Goal: Task Accomplishment & Management: Manage account settings

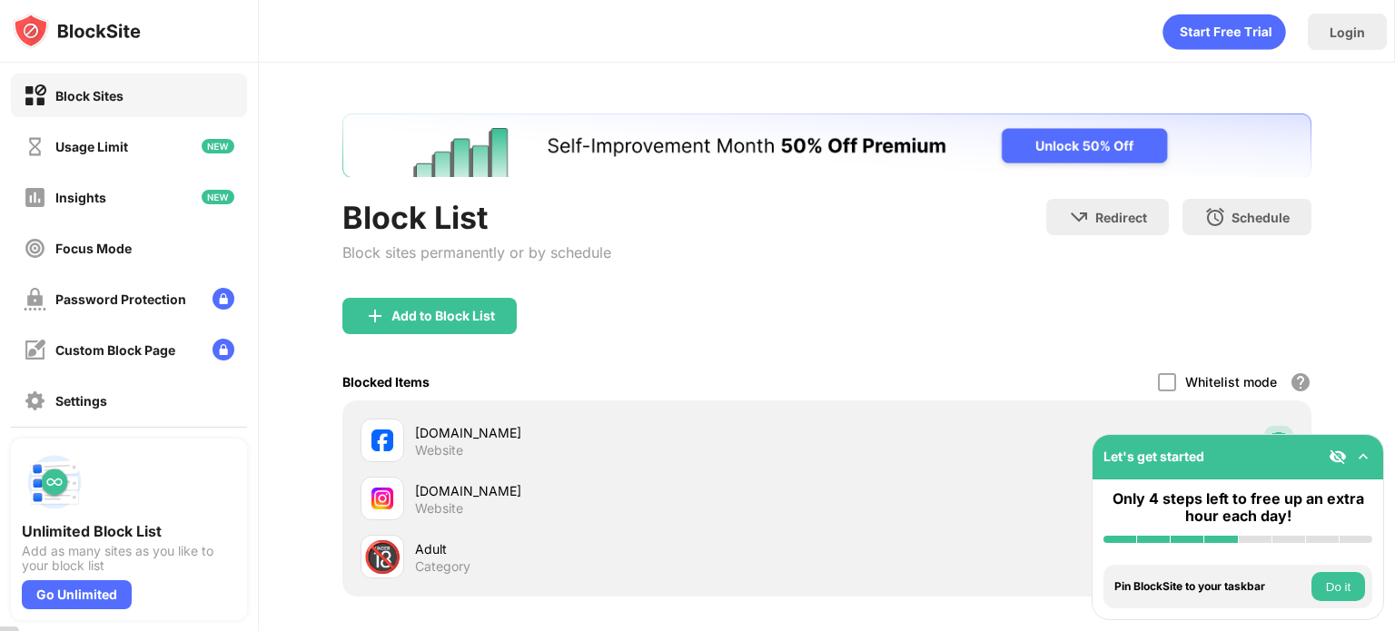
click at [1270, 431] on img at bounding box center [1279, 440] width 18 height 18
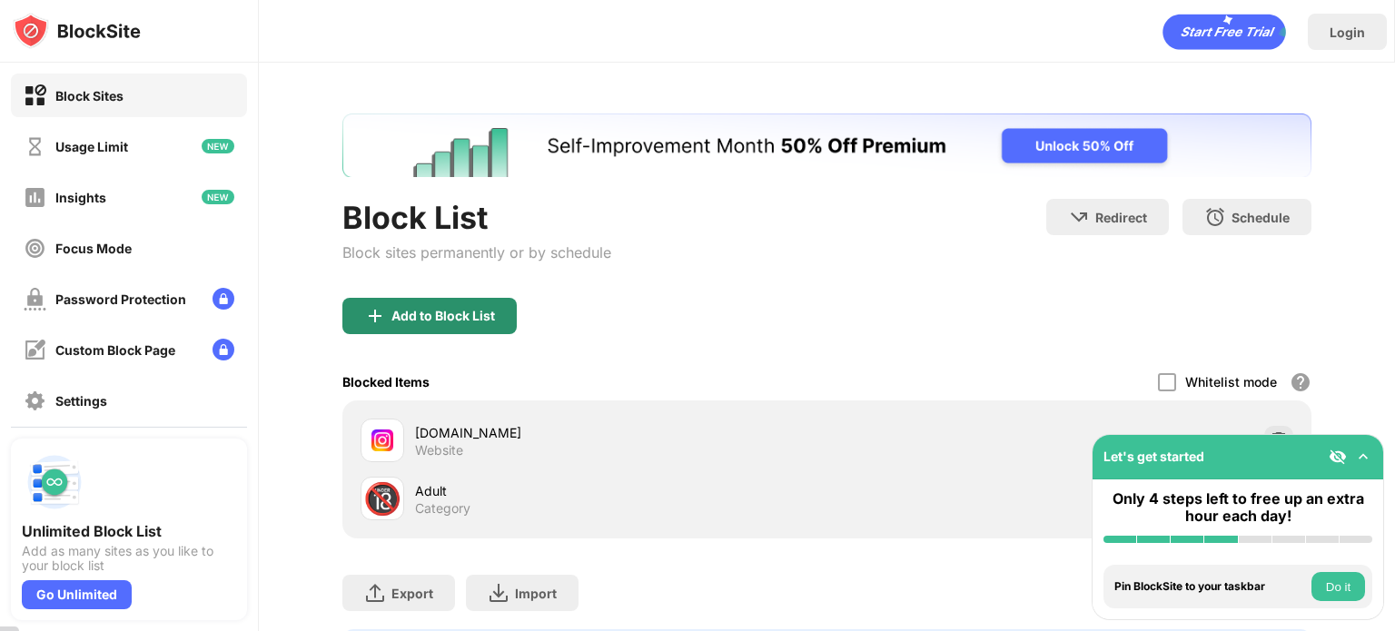
click at [447, 318] on div "Add to Block List" at bounding box center [444, 316] width 104 height 15
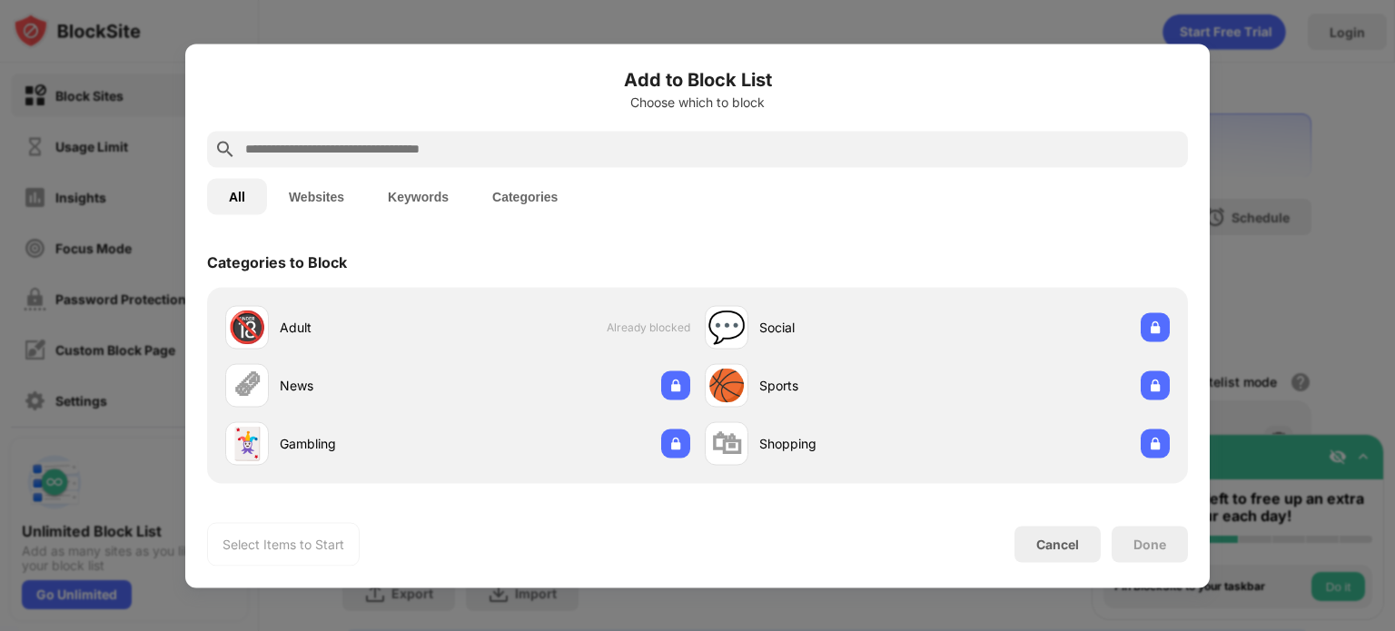
click at [531, 148] on input "text" at bounding box center [711, 149] width 937 height 22
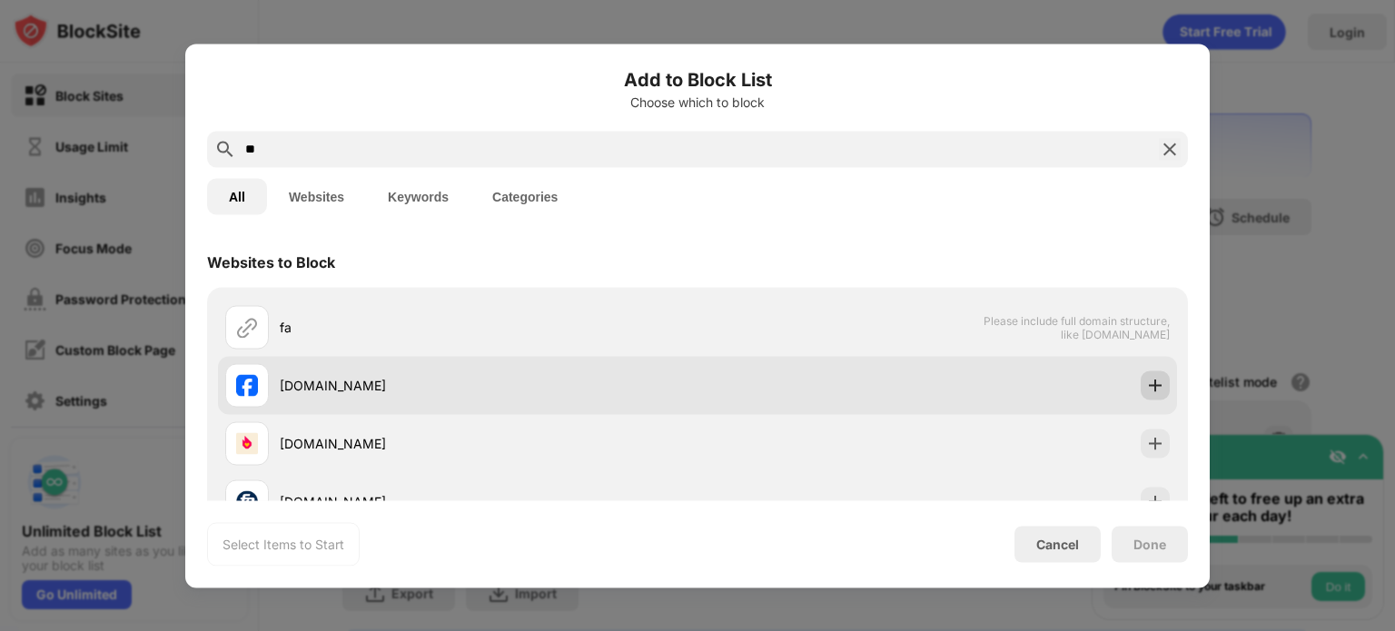
type input "**"
click at [1146, 377] on img at bounding box center [1155, 385] width 18 height 18
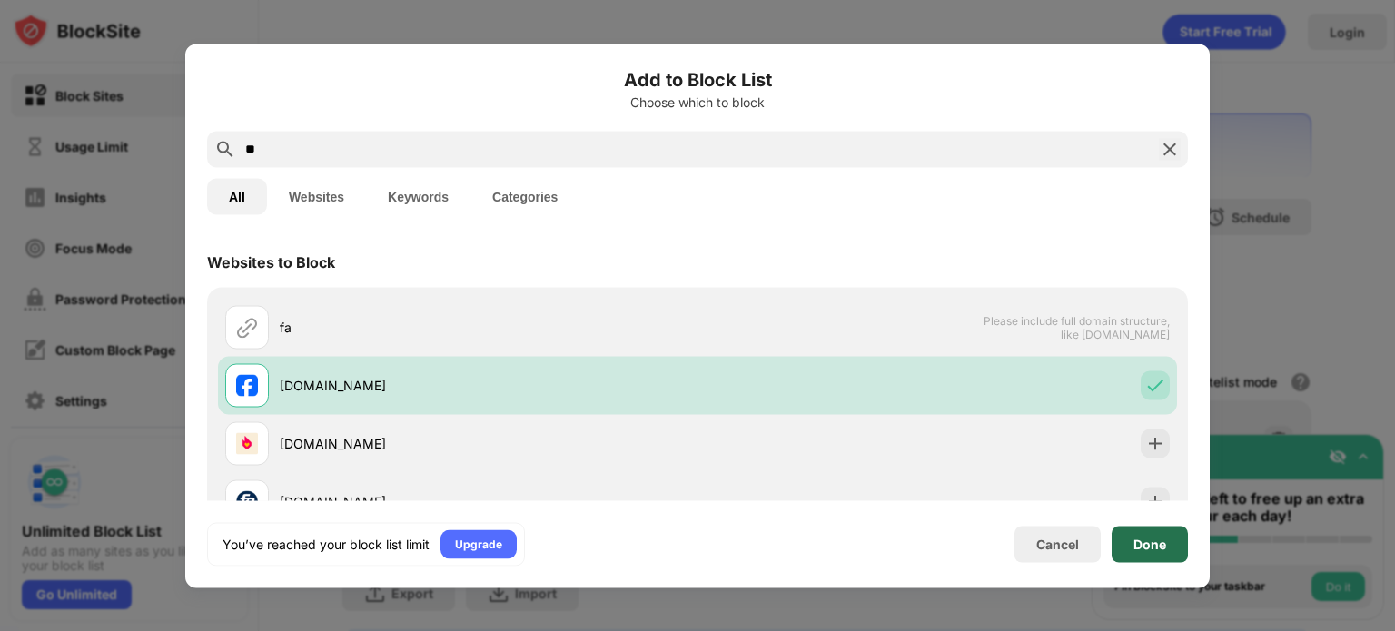
click at [1181, 550] on div "Done" at bounding box center [1150, 544] width 76 height 36
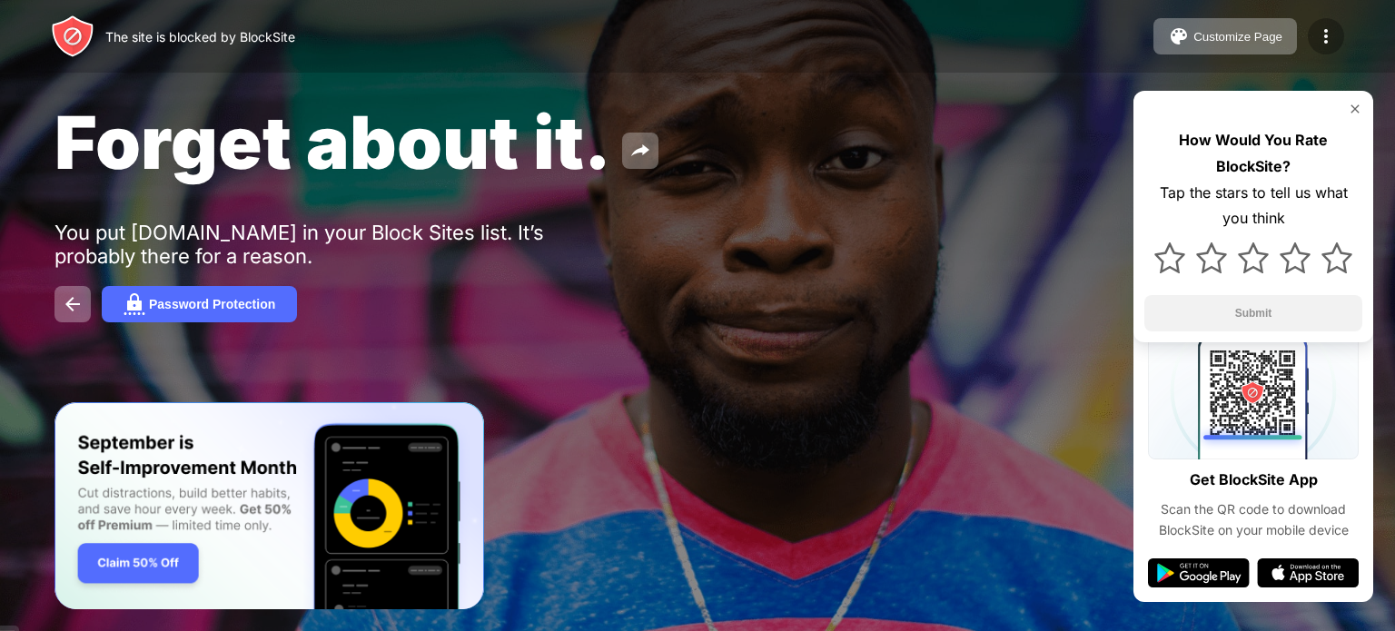
click at [1322, 32] on img at bounding box center [1326, 36] width 22 height 22
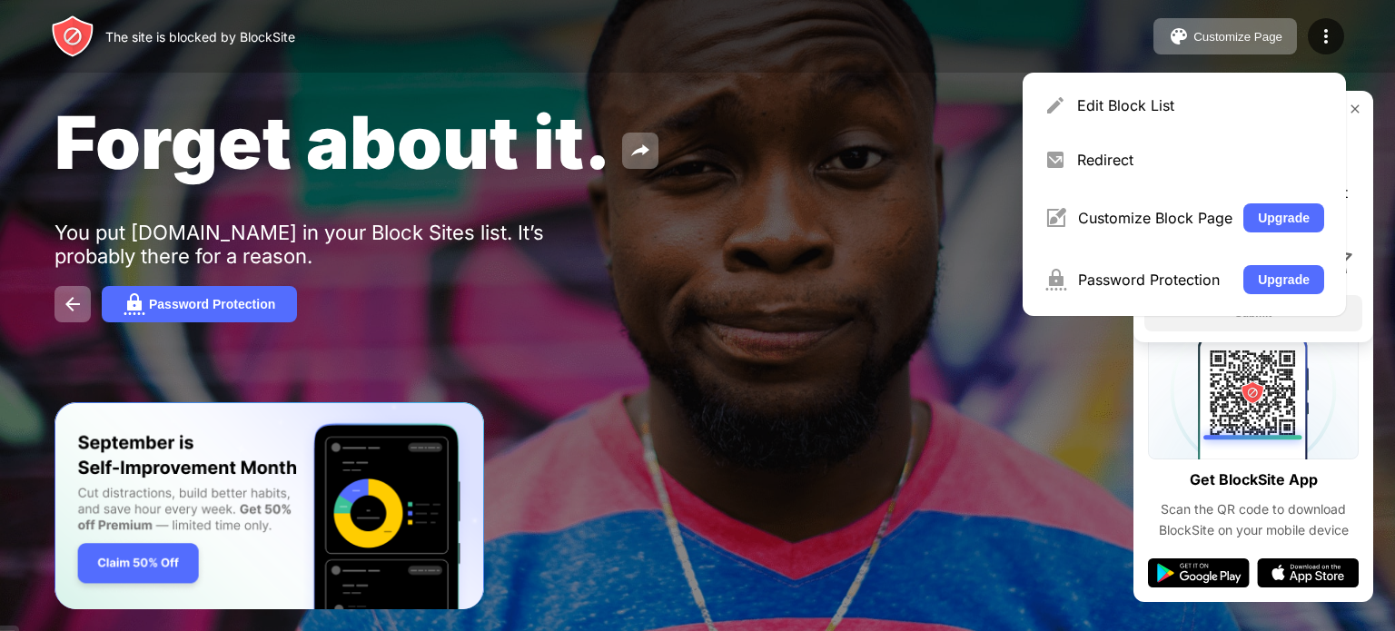
click at [1355, 106] on img at bounding box center [1355, 109] width 15 height 15
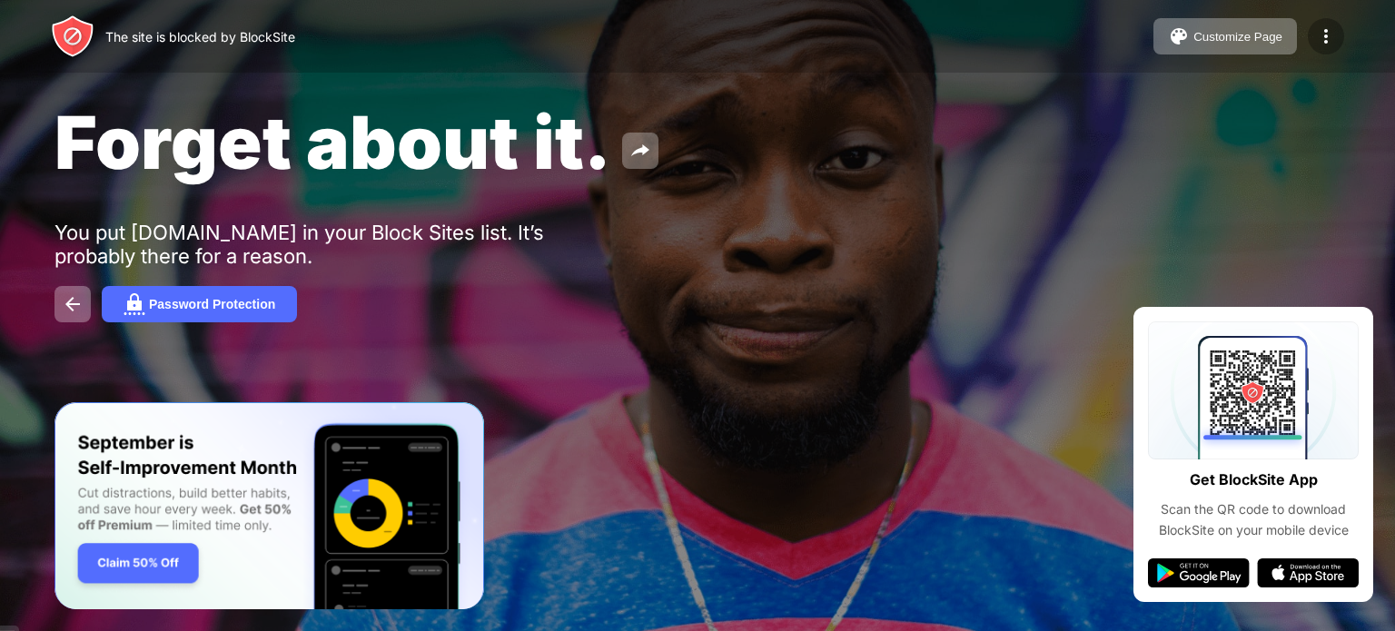
click at [1321, 47] on div at bounding box center [1326, 36] width 36 height 36
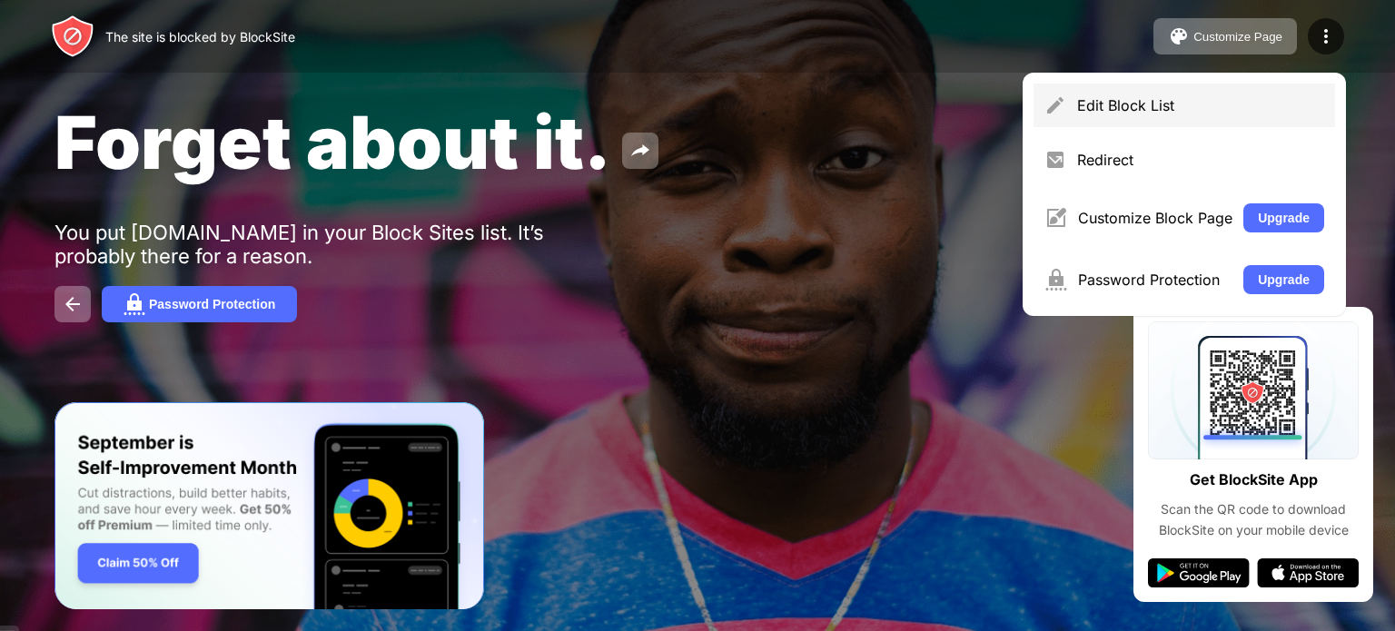
click at [1235, 104] on div "Edit Block List" at bounding box center [1200, 105] width 247 height 18
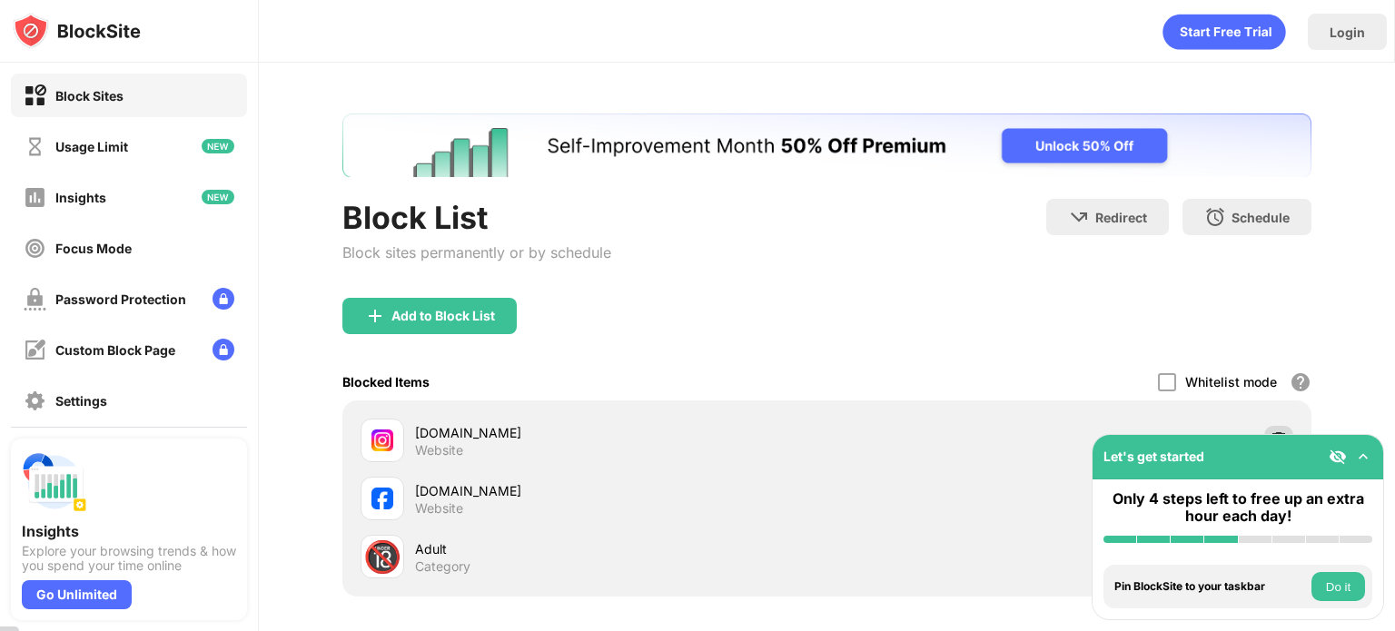
click at [1265, 426] on div at bounding box center [1279, 440] width 29 height 29
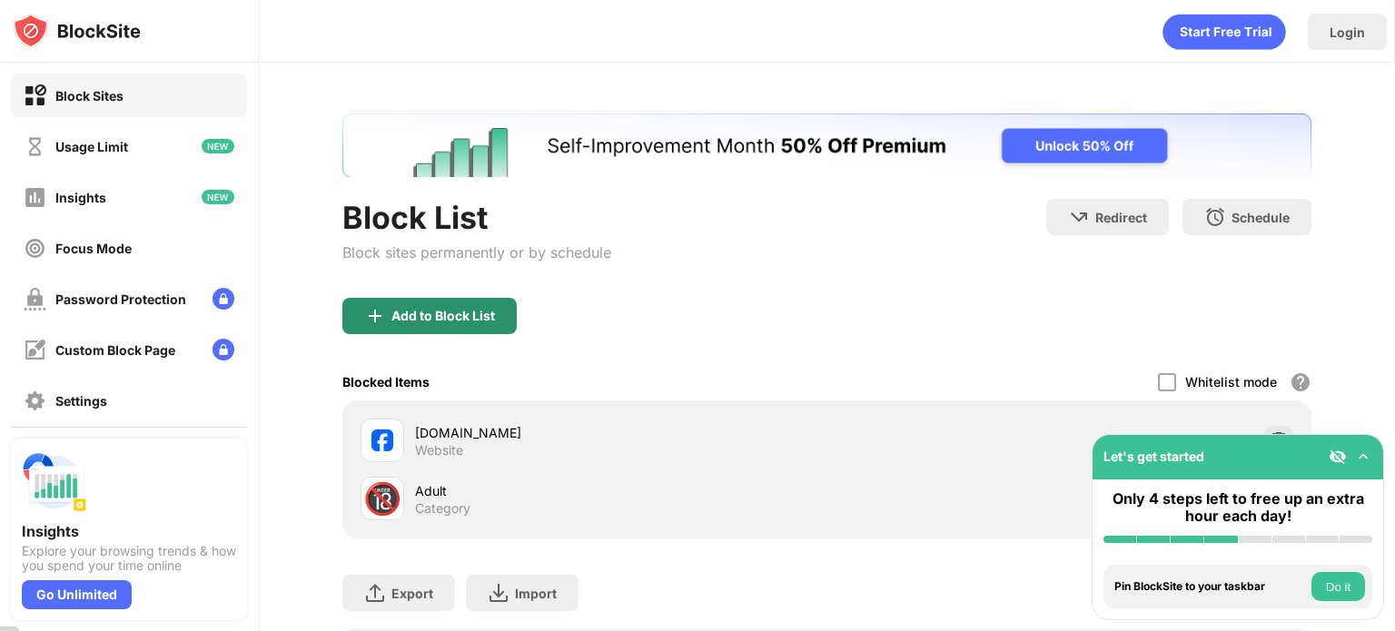
click at [511, 328] on div "Add to Block List" at bounding box center [429, 316] width 174 height 36
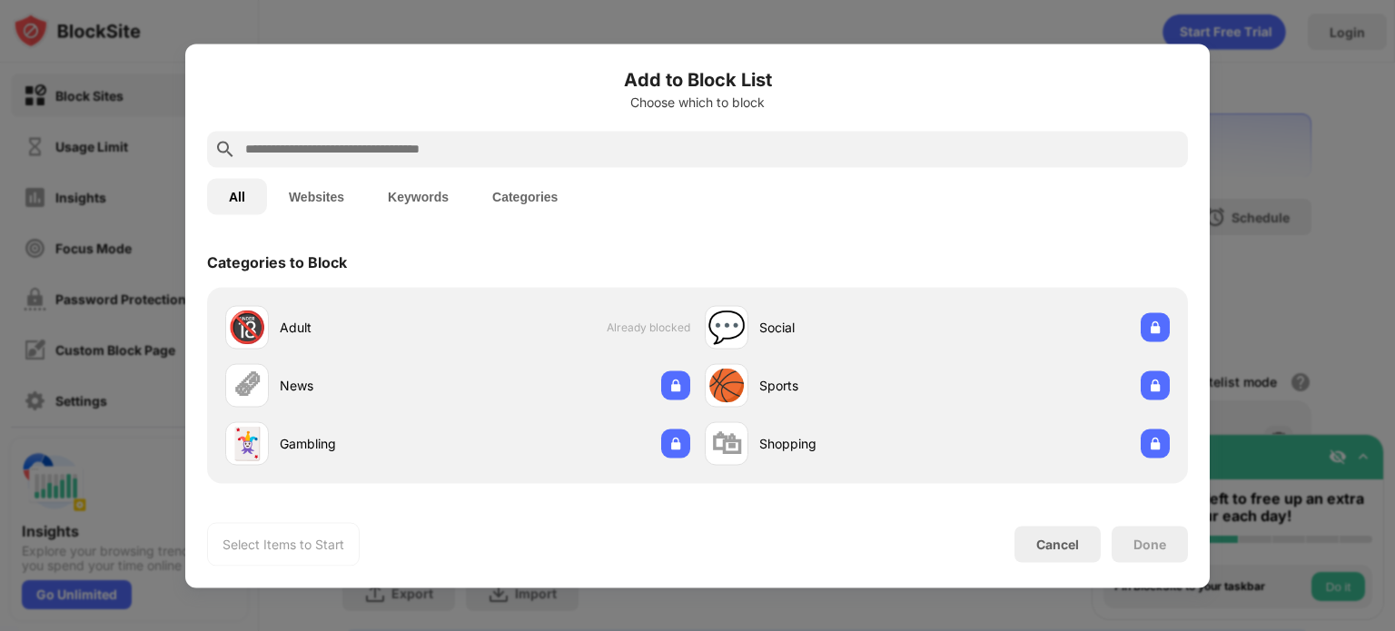
click at [598, 152] on input "text" at bounding box center [711, 149] width 937 height 22
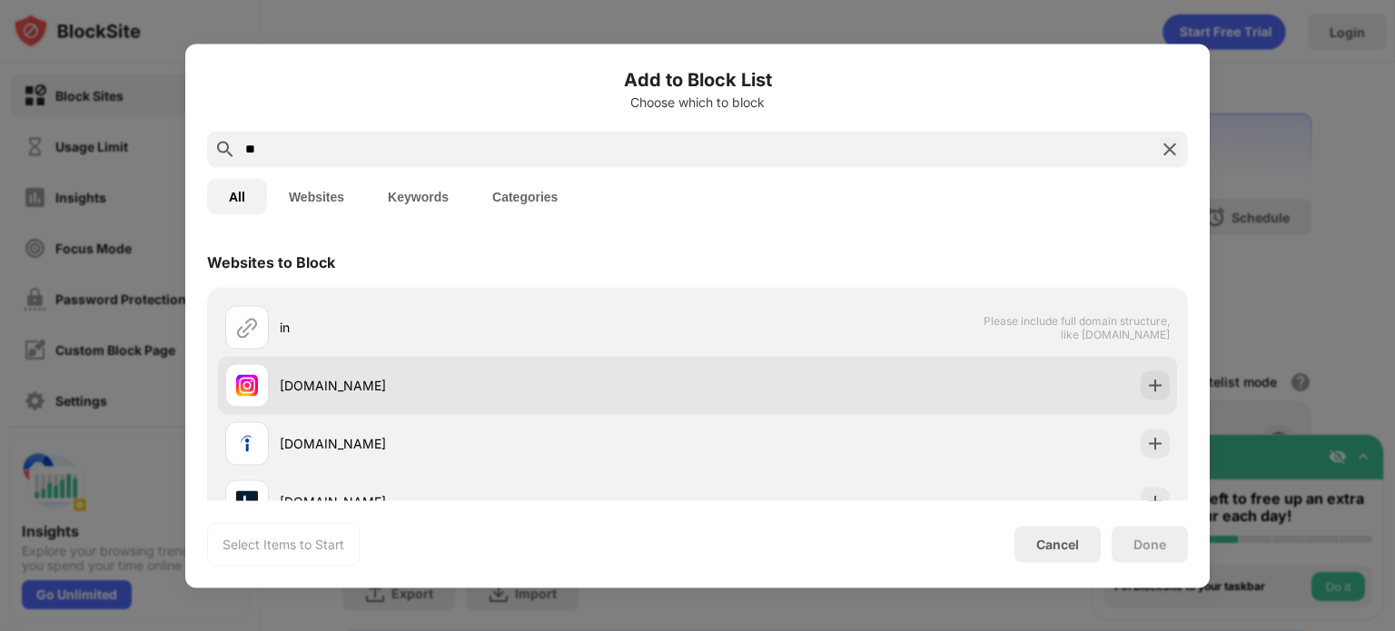
type input "**"
click at [1141, 382] on div at bounding box center [1155, 385] width 29 height 29
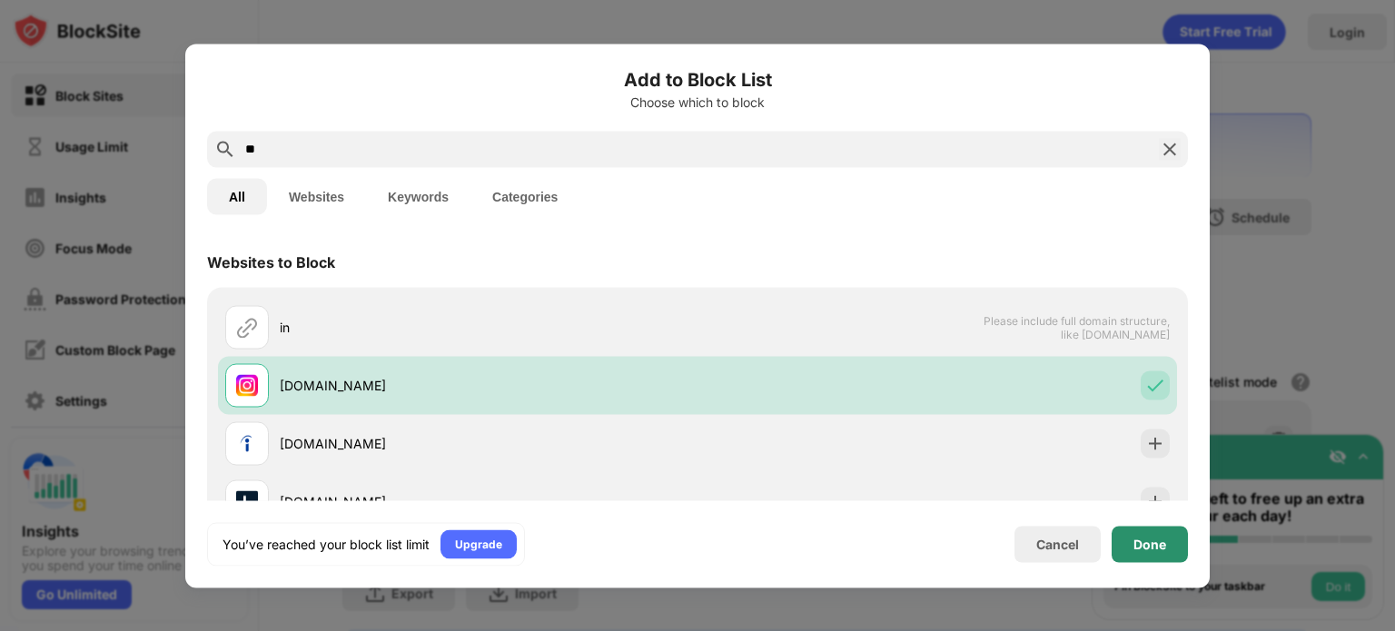
click at [1162, 549] on div "Done" at bounding box center [1150, 544] width 33 height 15
